Goal: Complete application form

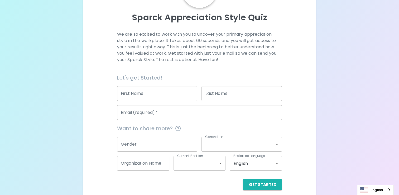
scroll to position [56, 0]
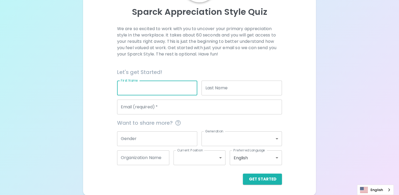
click at [171, 93] on input "First Name" at bounding box center [157, 88] width 81 height 15
type input "[PERSON_NAME]"
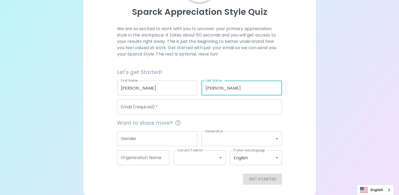
type input "[PERSON_NAME]"
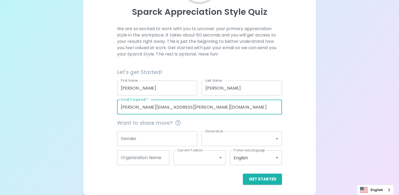
type input "[PERSON_NAME][EMAIL_ADDRESS][PERSON_NAME][DOMAIN_NAME]"
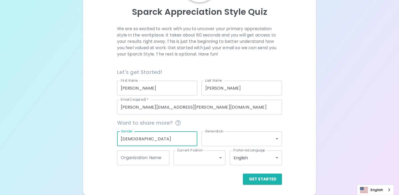
type input "[DEMOGRAPHIC_DATA]"
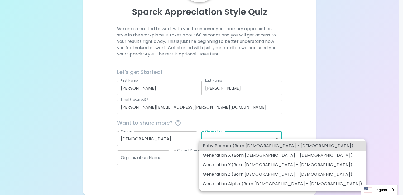
click at [212, 140] on body "Sparck Appreciation Style Quiz We are so excited to work with you to uncover yo…" at bounding box center [201, 70] width 403 height 252
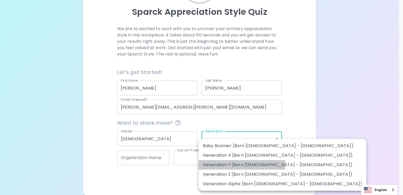
click at [228, 163] on li "Generation Y (Born [DEMOGRAPHIC_DATA] - [DEMOGRAPHIC_DATA])" at bounding box center [283, 165] width 168 height 10
type input "generation_y"
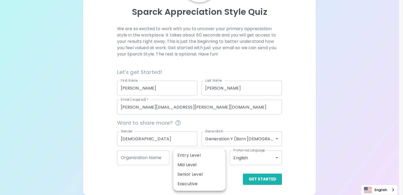
click at [186, 158] on body "Sparck Appreciation Style Quiz We are so excited to work with you to uncover yo…" at bounding box center [201, 70] width 403 height 252
click at [255, 123] on div at bounding box center [201, 97] width 403 height 195
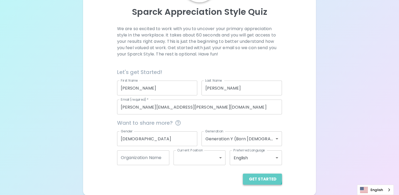
click at [263, 177] on button "Get Started" at bounding box center [262, 178] width 39 height 11
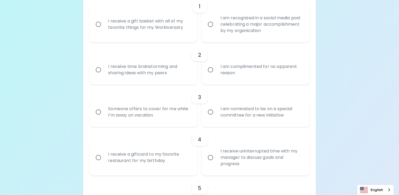
scroll to position [134, 0]
click at [143, 25] on div "I receive a gift basket with all of my favorite things for my Workiversary" at bounding box center [149, 23] width 91 height 25
click at [104, 25] on input "I receive a gift basket with all of my favorite things for my Workiversary" at bounding box center [98, 23] width 11 height 11
radio input "true"
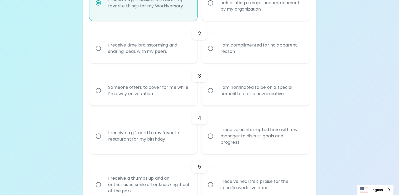
scroll to position [176, 0]
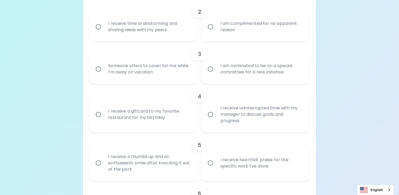
click at [161, 26] on div "I receive time brainstorming and sharing ideas with my peers" at bounding box center [149, 26] width 91 height 25
click at [104, 26] on input "I receive time brainstorming and sharing ideas with my peers" at bounding box center [98, 26] width 11 height 11
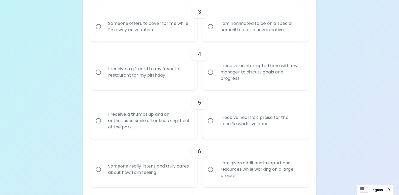
radio input "true"
click at [158, 26] on div "Someone offers to cover for me while I’m away on vacation" at bounding box center [149, 26] width 91 height 25
click at [104, 26] on input "Someone offers to cover for me while I’m away on vacation" at bounding box center [98, 26] width 11 height 11
radio input "false"
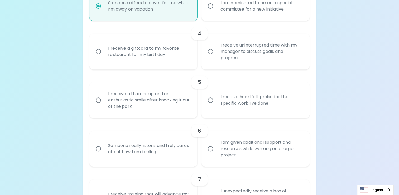
scroll to position [260, 0]
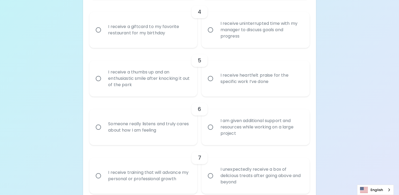
radio input "true"
click at [148, 30] on div "I receive a giftcard to my favorite restaurant for my birthday" at bounding box center [149, 29] width 91 height 25
click at [104, 30] on input "I receive a giftcard to my favorite restaurant for my birthday" at bounding box center [98, 29] width 11 height 11
radio input "false"
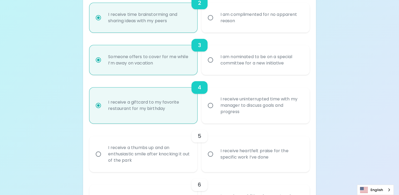
scroll to position [181, 0]
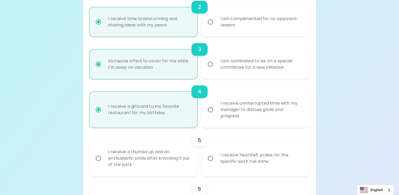
radio input "true"
click at [261, 30] on div "I am complimented for no apparent reason" at bounding box center [261, 21] width 91 height 25
click at [216, 27] on input "I am complimented for no apparent reason" at bounding box center [210, 21] width 11 height 11
radio input "false"
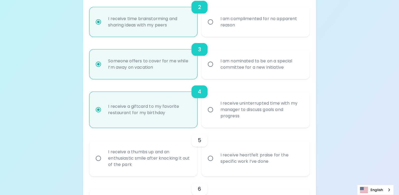
radio input "false"
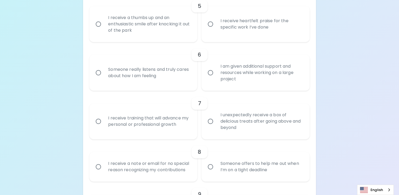
scroll to position [316, 0]
radio input "true"
click at [232, 26] on div "I receive heartfelt praise for the specific work I’ve done" at bounding box center [261, 22] width 91 height 25
click at [216, 26] on input "I receive heartfelt praise for the specific work I’ve done" at bounding box center [210, 22] width 11 height 11
radio input "false"
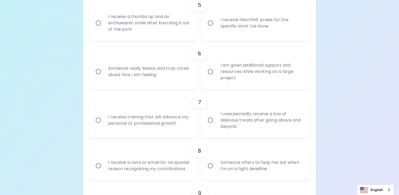
radio input "false"
radio input "true"
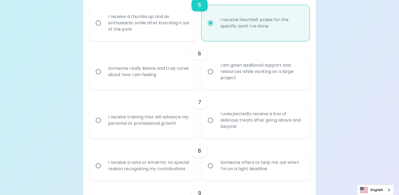
scroll to position [358, 0]
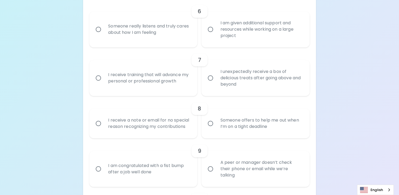
radio input "true"
click at [169, 31] on div "Someone really listens and truly cares about how I am feeling" at bounding box center [149, 29] width 91 height 25
click at [104, 31] on input "Someone really listens and truly cares about how I am feeling" at bounding box center [98, 29] width 11 height 11
radio input "false"
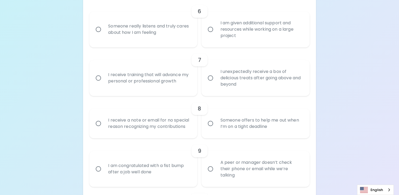
radio input "false"
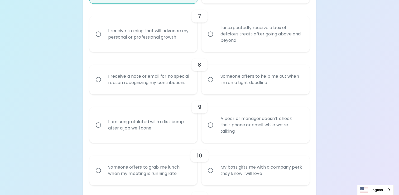
scroll to position [403, 0]
radio input "true"
click at [255, 28] on div "I unexpectedly receive a box of delicious treats after going above and beyond" at bounding box center [261, 33] width 91 height 32
click at [216, 28] on input "I unexpectedly receive a box of delicious treats after going above and beyond" at bounding box center [210, 32] width 11 height 11
radio input "false"
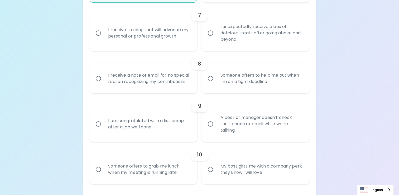
radio input "false"
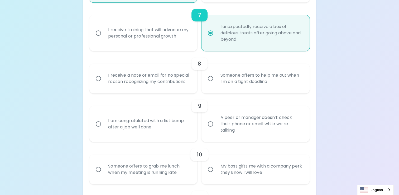
scroll to position [445, 0]
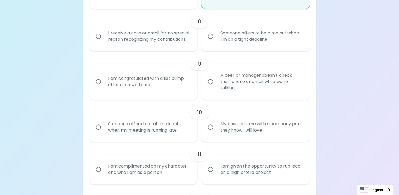
radio input "true"
click at [267, 43] on div "Someone offers to help me out when I’m on a tight deadline" at bounding box center [261, 35] width 91 height 25
click at [216, 42] on input "Someone offers to help me out when I’m on a tight deadline" at bounding box center [210, 36] width 11 height 11
radio input "false"
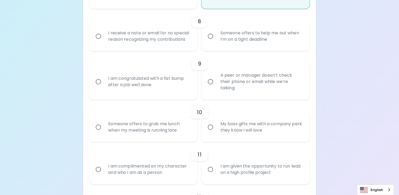
radio input "false"
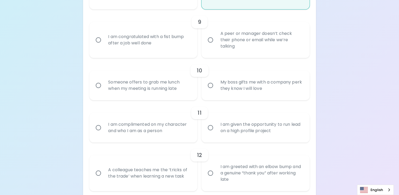
scroll to position [487, 0]
radio input "true"
click at [164, 42] on div "I am congratulated with a fist bump after a job well done" at bounding box center [149, 39] width 91 height 25
click at [104, 42] on input "I am congratulated with a fist bump after a job well done" at bounding box center [98, 39] width 11 height 11
radio input "false"
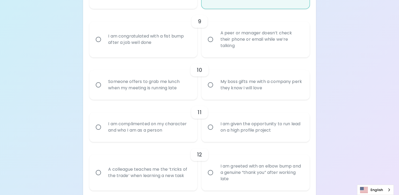
radio input "false"
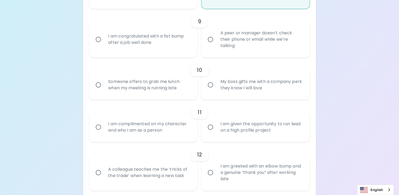
radio input "false"
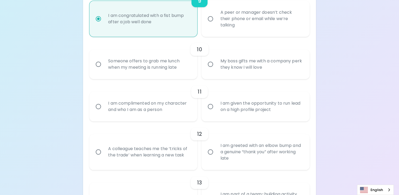
scroll to position [530, 0]
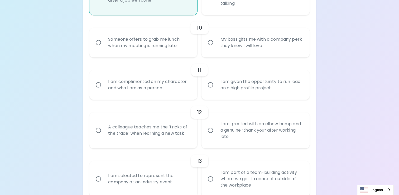
radio input "true"
click at [173, 48] on div "Someone offers to grab me lunch when my meeting is running late" at bounding box center [149, 42] width 91 height 25
click at [104, 48] on input "Someone offers to grab me lunch when my meeting is running late" at bounding box center [98, 42] width 11 height 11
radio input "false"
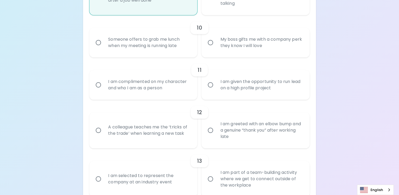
radio input "false"
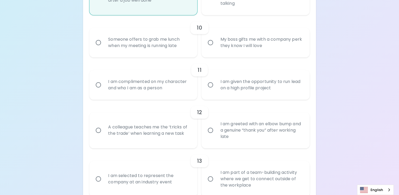
radio input "false"
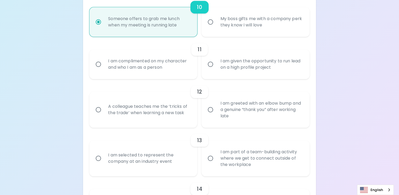
scroll to position [572, 0]
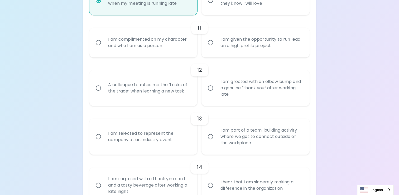
radio input "true"
click at [173, 48] on div "I am complimented on my character and who I am as a person" at bounding box center [149, 42] width 91 height 25
click at [104, 48] on input "I am complimented on my character and who I am as a person" at bounding box center [98, 42] width 11 height 11
radio input "false"
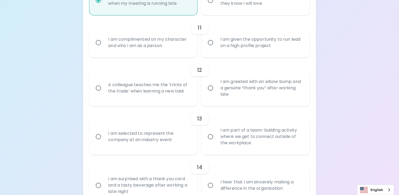
radio input "false"
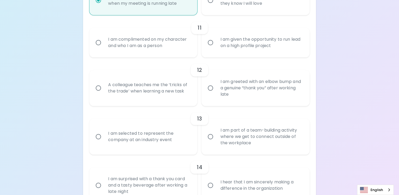
radio input "false"
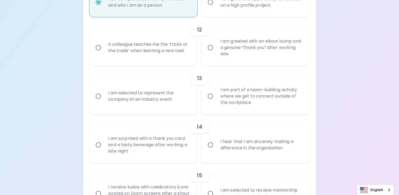
scroll to position [614, 0]
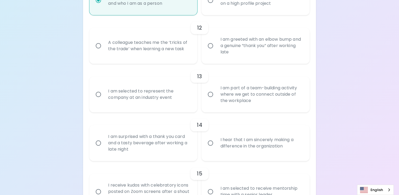
radio input "true"
click at [171, 52] on div "A colleague teaches me the ‘tricks of the trade’ when learning a new task" at bounding box center [149, 45] width 91 height 25
click at [104, 51] on input "A colleague teaches me the ‘tricks of the trade’ when learning a new task" at bounding box center [98, 45] width 11 height 11
radio input "false"
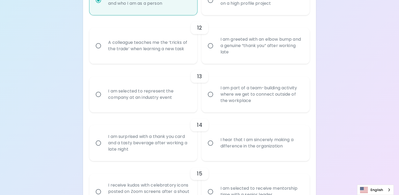
radio input "false"
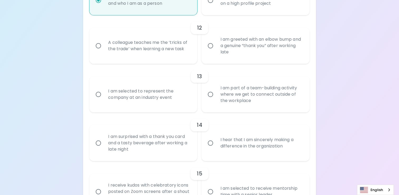
radio input "false"
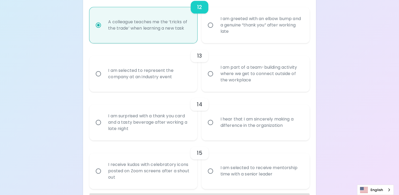
scroll to position [654, 0]
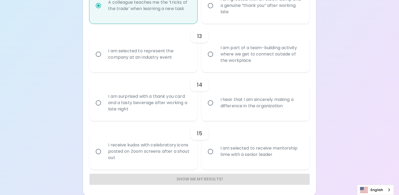
radio input "true"
click at [172, 59] on div "I am selected to represent the company at an industry event" at bounding box center [149, 53] width 91 height 25
click at [104, 59] on input "I am selected to represent the company at an industry event" at bounding box center [98, 54] width 11 height 11
radio input "false"
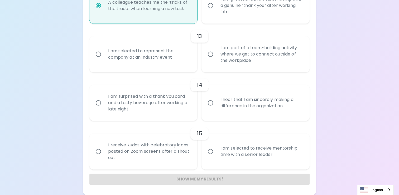
radio input "false"
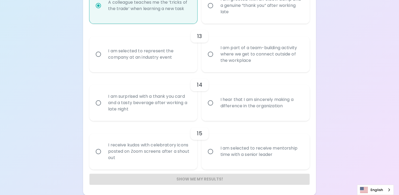
radio input "false"
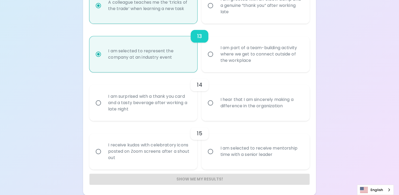
radio input "true"
click at [183, 105] on div "I am surprised with a thank you card and a tasty beverage after working a late …" at bounding box center [149, 103] width 91 height 32
click at [104, 105] on input "I am surprised with a thank you card and a tasty beverage after working a late …" at bounding box center [98, 102] width 11 height 11
radio input "false"
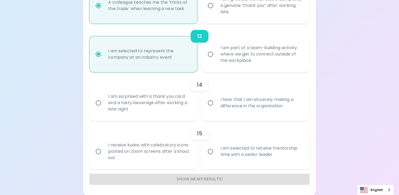
radio input "false"
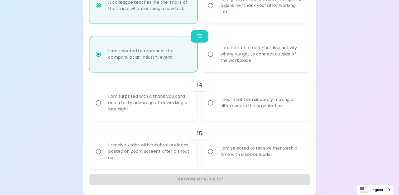
radio input "false"
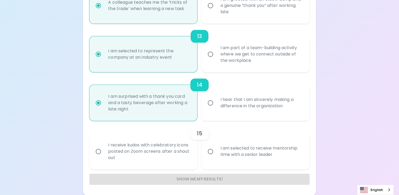
radio input "true"
click at [175, 156] on div "I receive kudos with celebratory icons posted on Zoom screens after a shout out" at bounding box center [149, 151] width 91 height 32
click at [104, 156] on input "I receive kudos with celebratory icons posted on Zoom screens after a shout out" at bounding box center [98, 151] width 11 height 11
radio input "false"
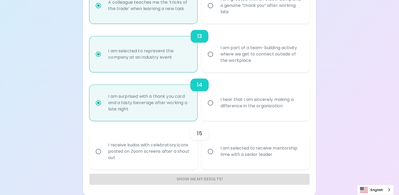
radio input "false"
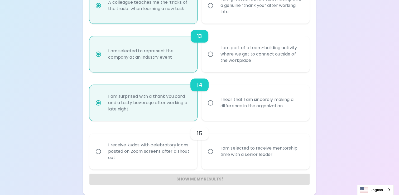
radio input "false"
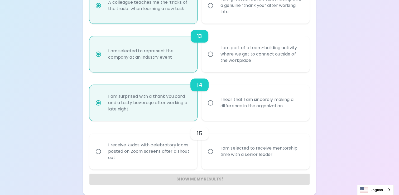
radio input "false"
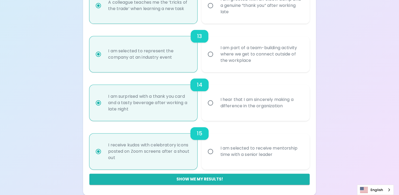
radio input "true"
click at [245, 157] on div "I am selected to receive mentorship time with a senior leader" at bounding box center [261, 151] width 91 height 25
click at [216, 157] on input "I am selected to receive mentorship time with a senior leader" at bounding box center [210, 151] width 11 height 11
radio input "false"
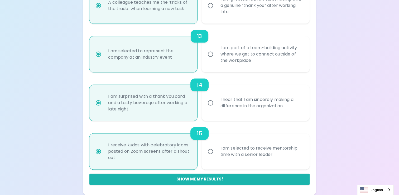
radio input "false"
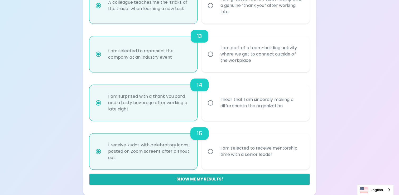
radio input "false"
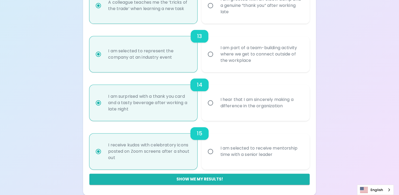
radio input "false"
radio input "true"
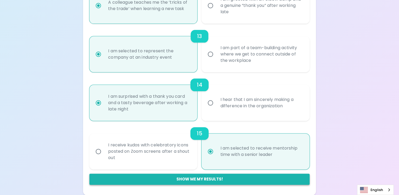
radio input "true"
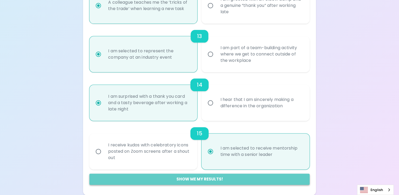
click at [216, 179] on button "Show me my results!" at bounding box center [200, 178] width 220 height 11
radio input "false"
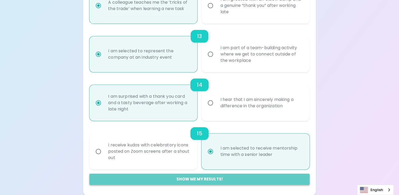
radio input "false"
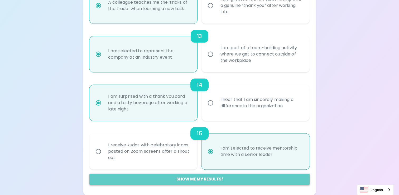
radio input "false"
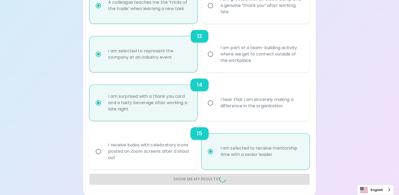
radio input "false"
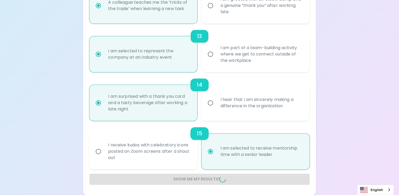
radio input "false"
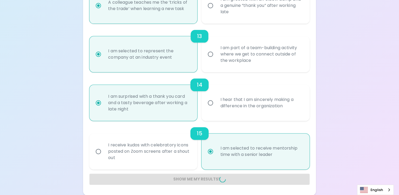
radio input "false"
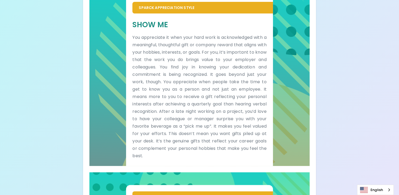
scroll to position [120, 0]
